Goal: Communication & Community: Participate in discussion

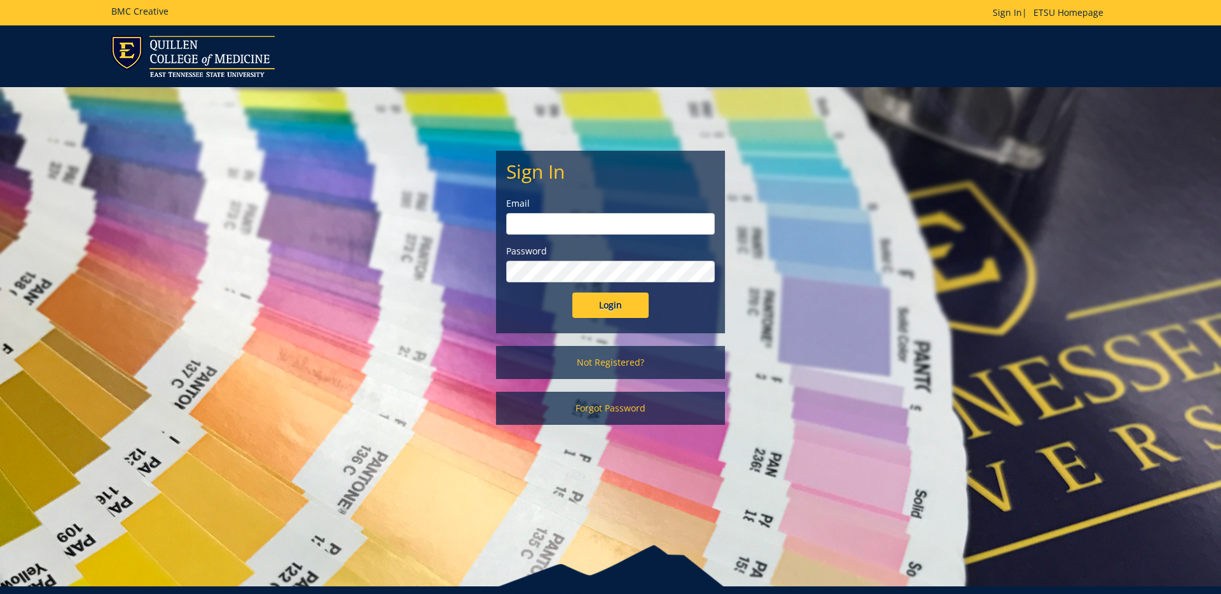
type input "[EMAIL_ADDRESS][DOMAIN_NAME]"
click at [619, 310] on input "Login" at bounding box center [610, 305] width 76 height 25
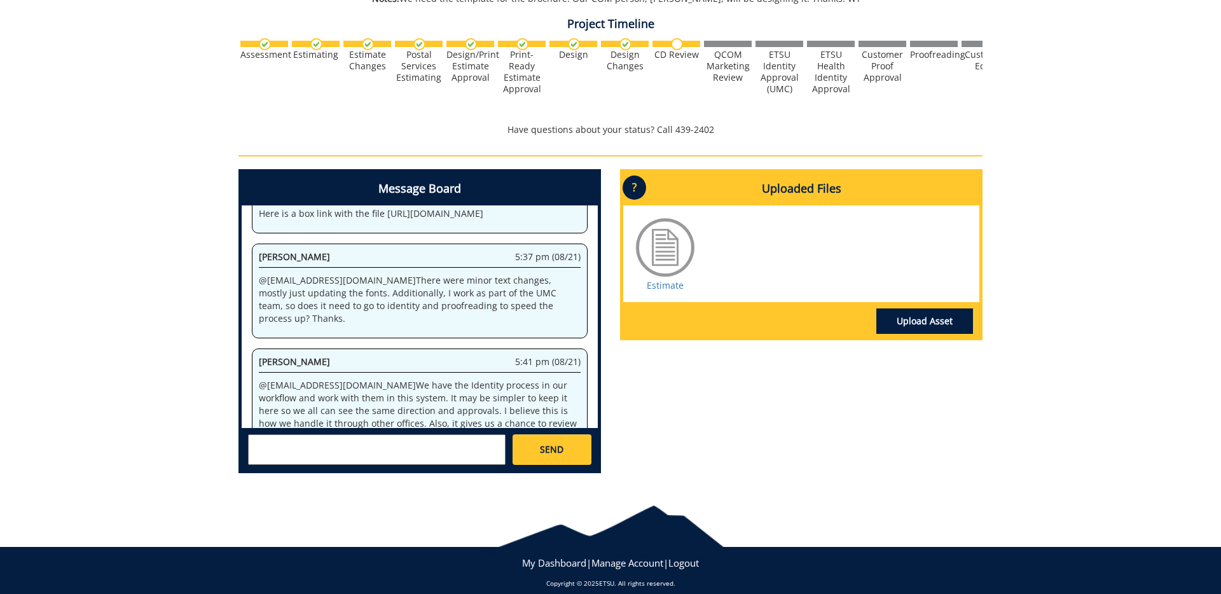
scroll to position [413, 0]
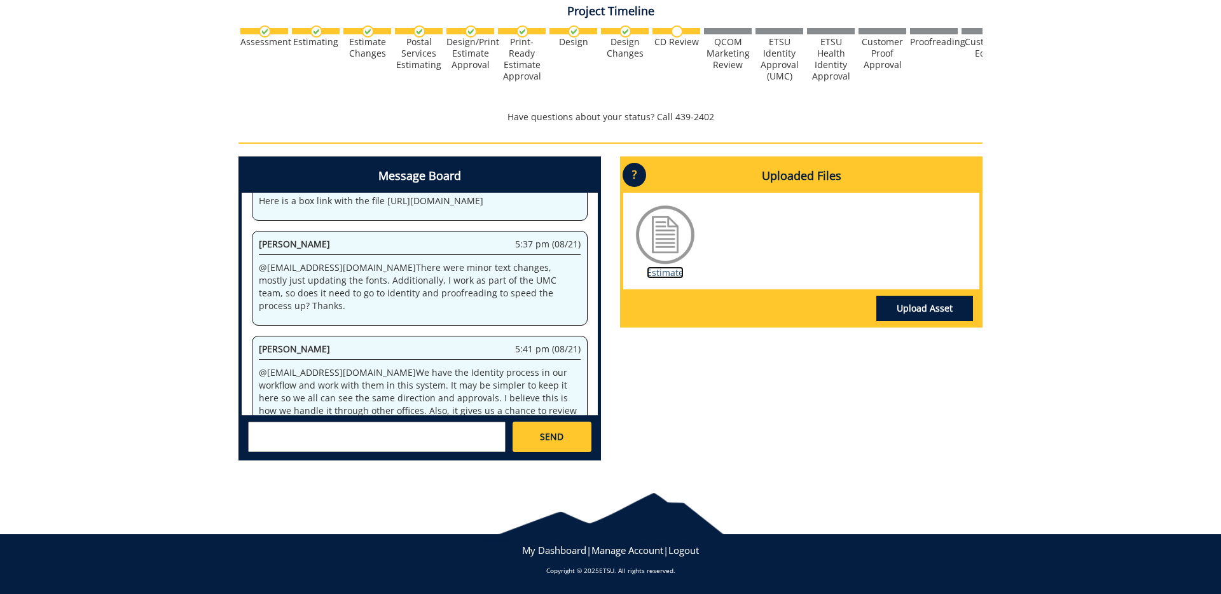
click at [666, 272] on link "Estimate" at bounding box center [665, 272] width 37 height 12
click at [340, 430] on textarea at bounding box center [377, 437] width 258 height 31
click at [326, 427] on textarea "@fair" at bounding box center [377, 437] width 258 height 31
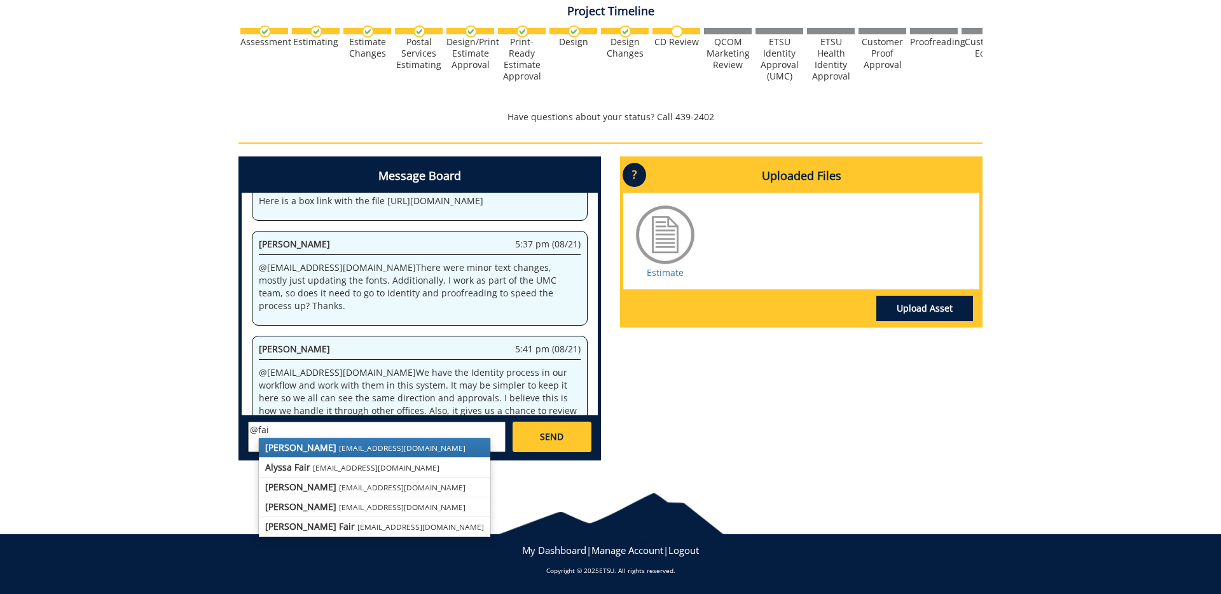
click at [339, 444] on small "[EMAIL_ADDRESS][DOMAIN_NAME]" at bounding box center [402, 448] width 127 height 10
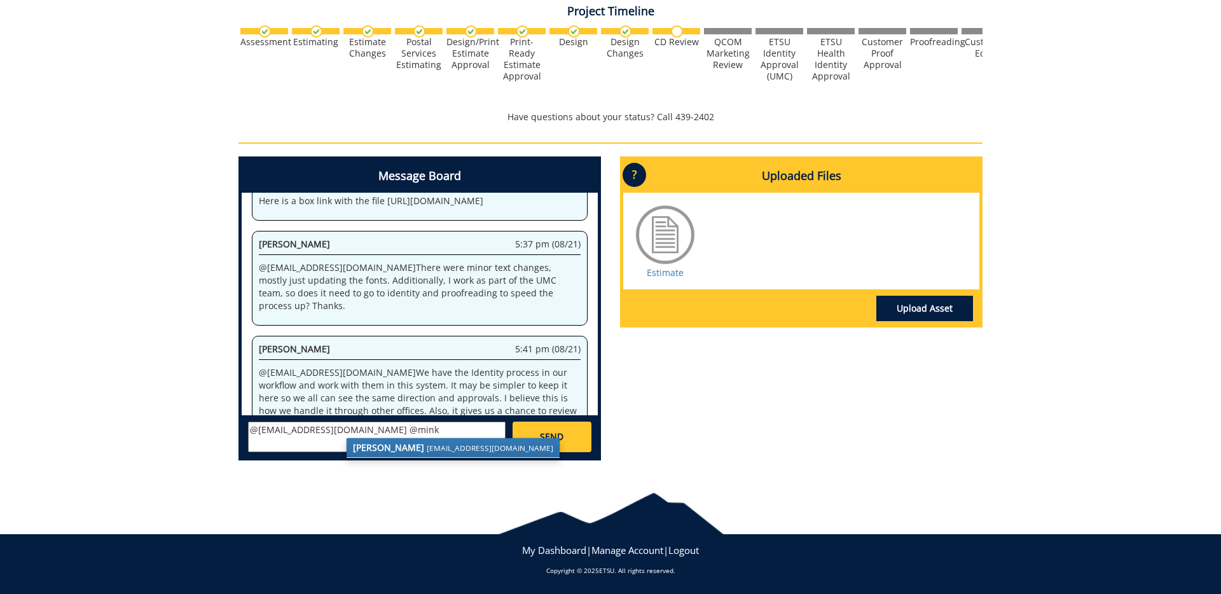
click at [378, 450] on strong "[PERSON_NAME]" at bounding box center [388, 447] width 71 height 12
type textarea "@[EMAIL_ADDRESS][DOMAIN_NAME] @[EMAIL_ADDRESS][DOMAIN_NAME] All, do we have a s…"
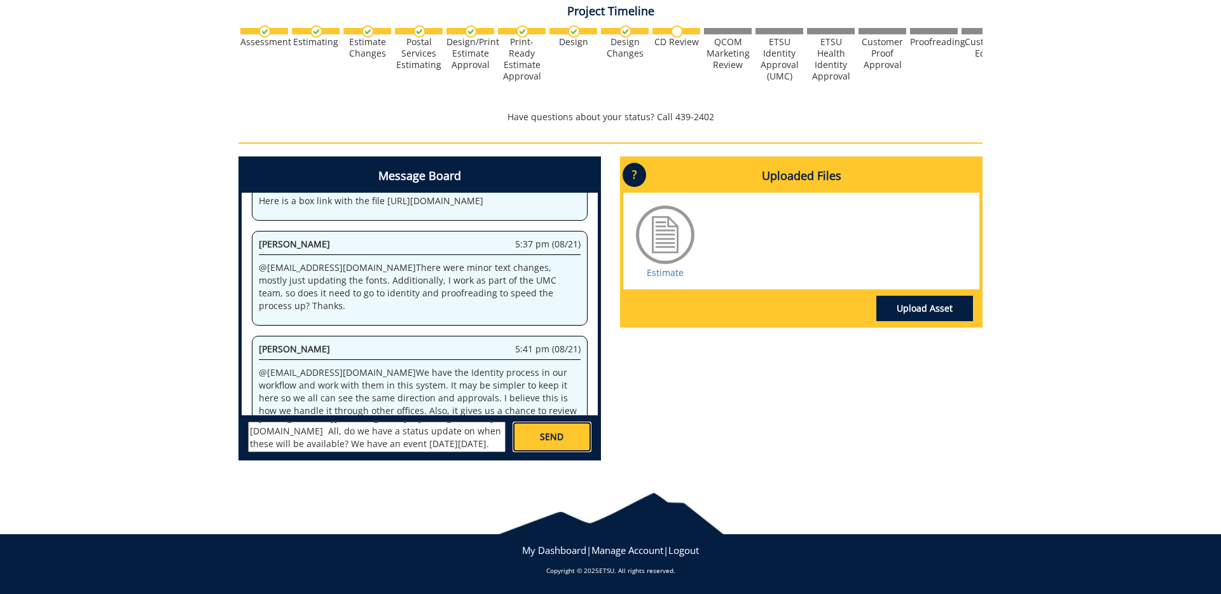
click at [564, 441] on link "SEND" at bounding box center [552, 437] width 79 height 31
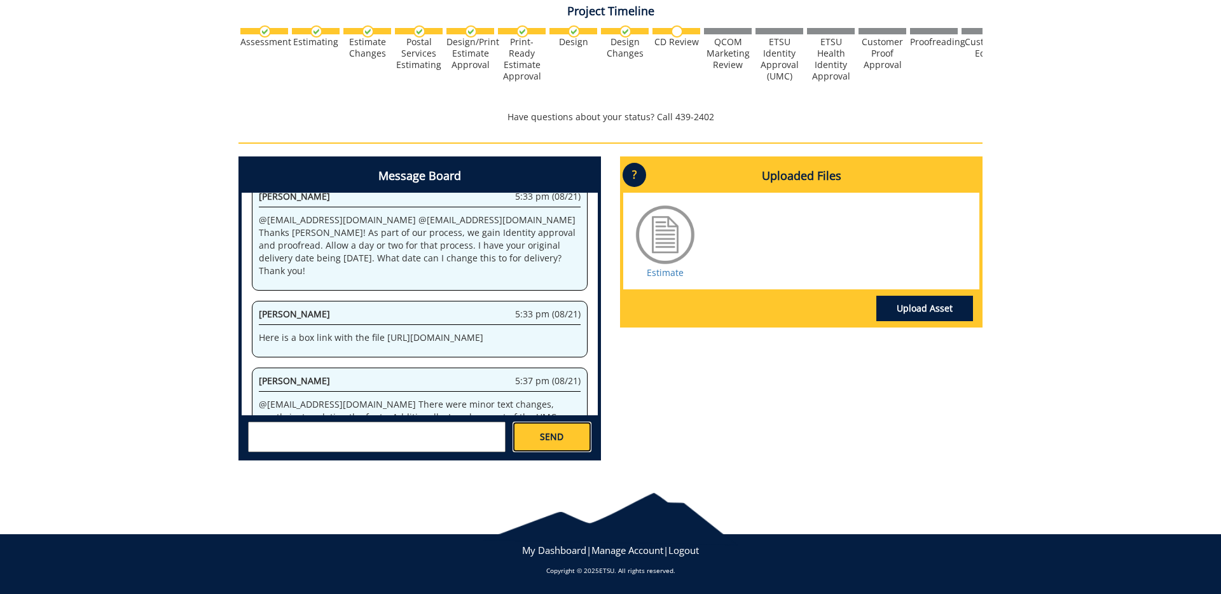
scroll to position [8546, 0]
